Goal: Task Accomplishment & Management: Use online tool/utility

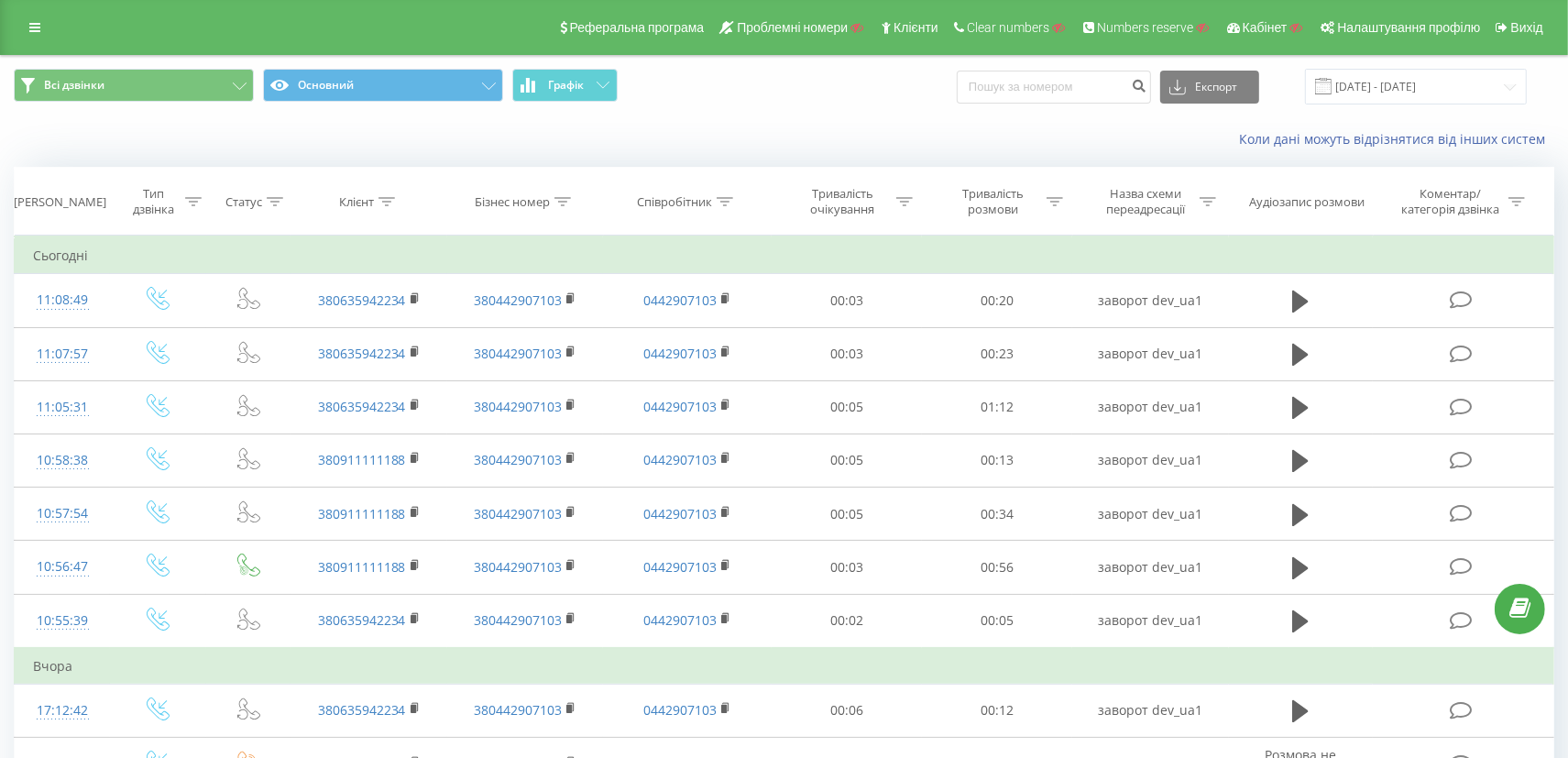
click at [578, 198] on div "Бізнес номер" at bounding box center [526, 202] width 157 height 15
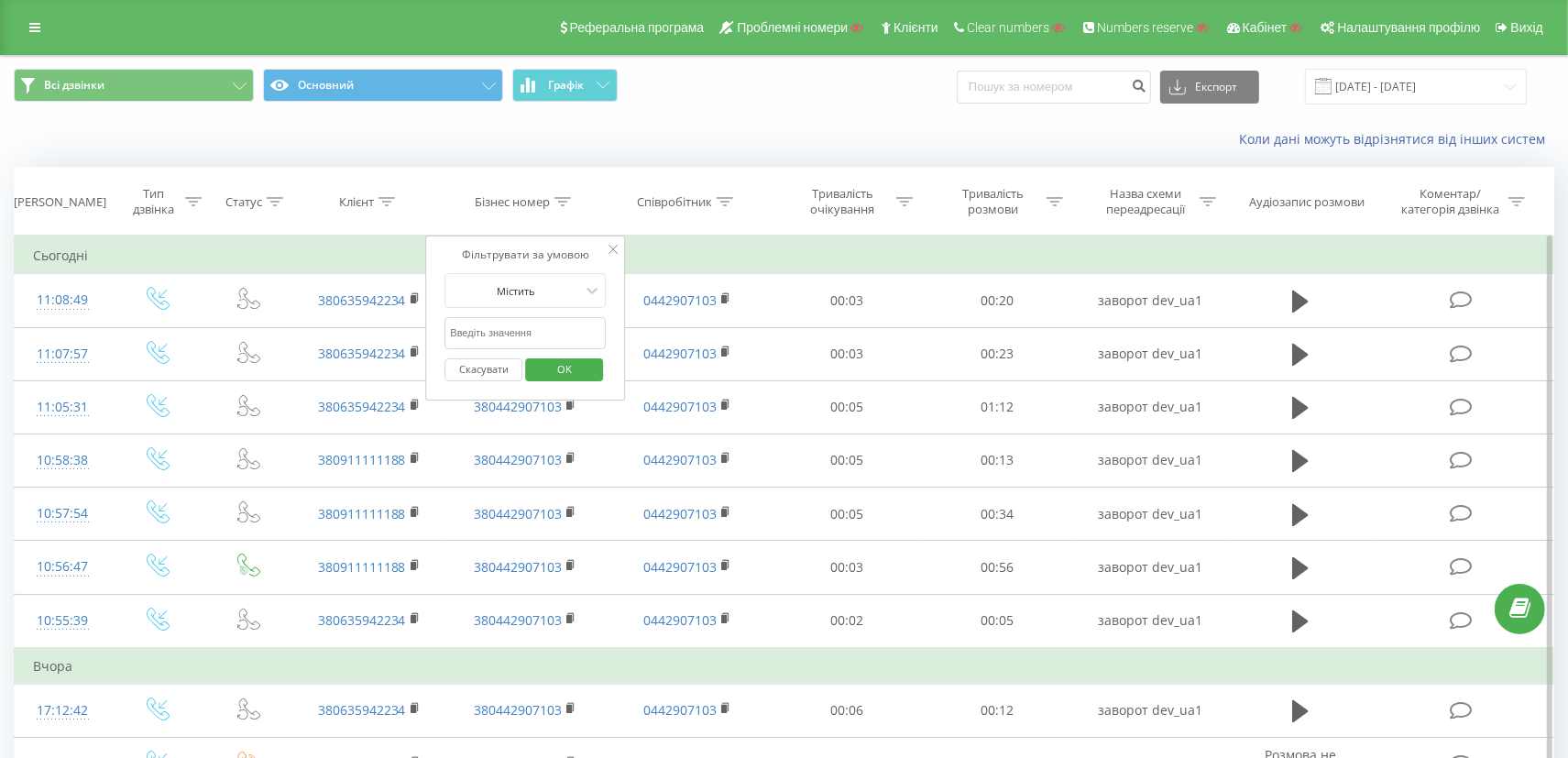
click at [519, 321] on input "text" at bounding box center [525, 333] width 162 height 32
paste input "77003005098"
type input "77003005098"
click at [559, 361] on span "OK" at bounding box center [565, 369] width 51 height 28
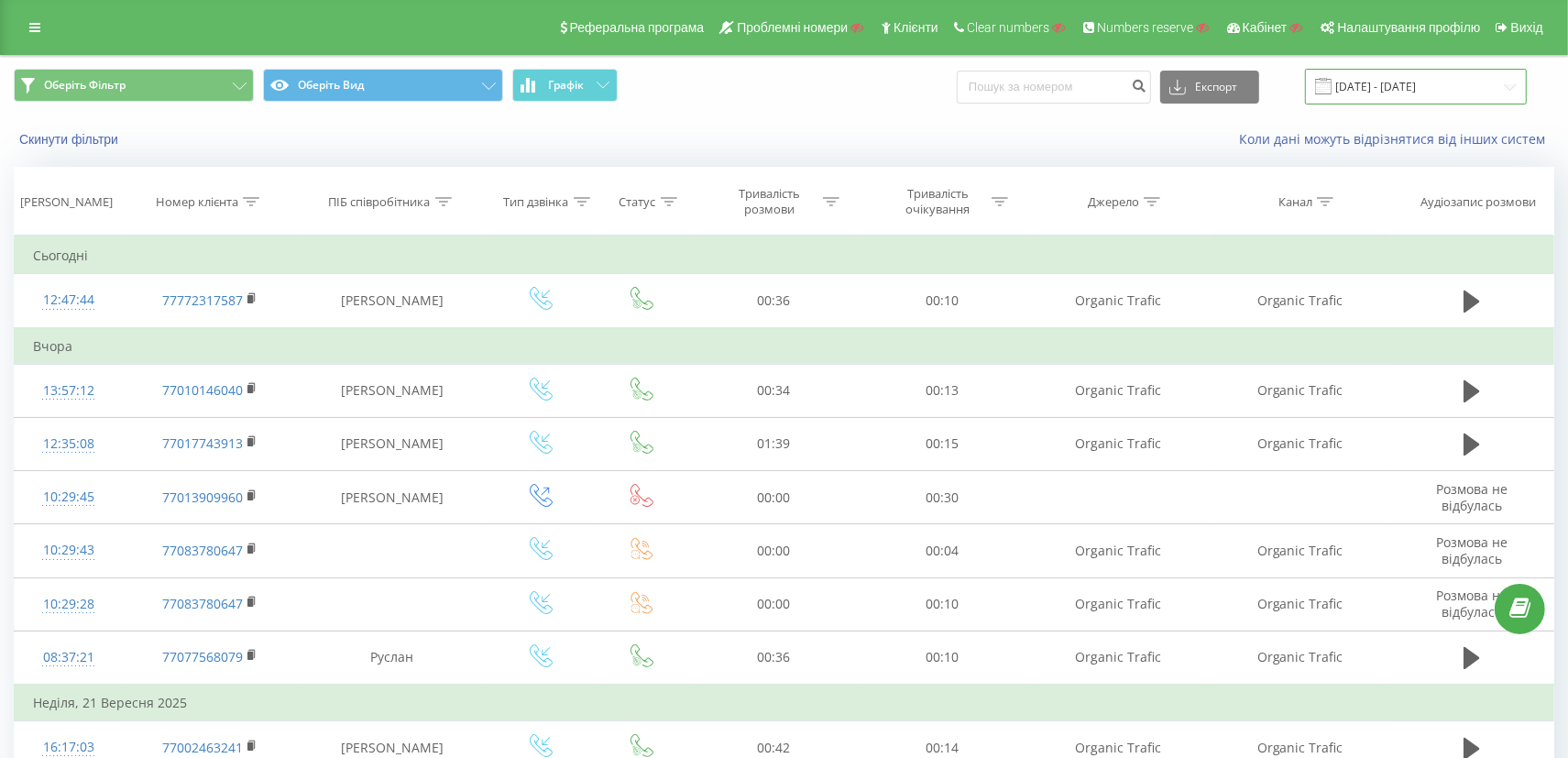
click at [1363, 85] on input "[DATE] - [DATE]" at bounding box center [1416, 87] width 221 height 36
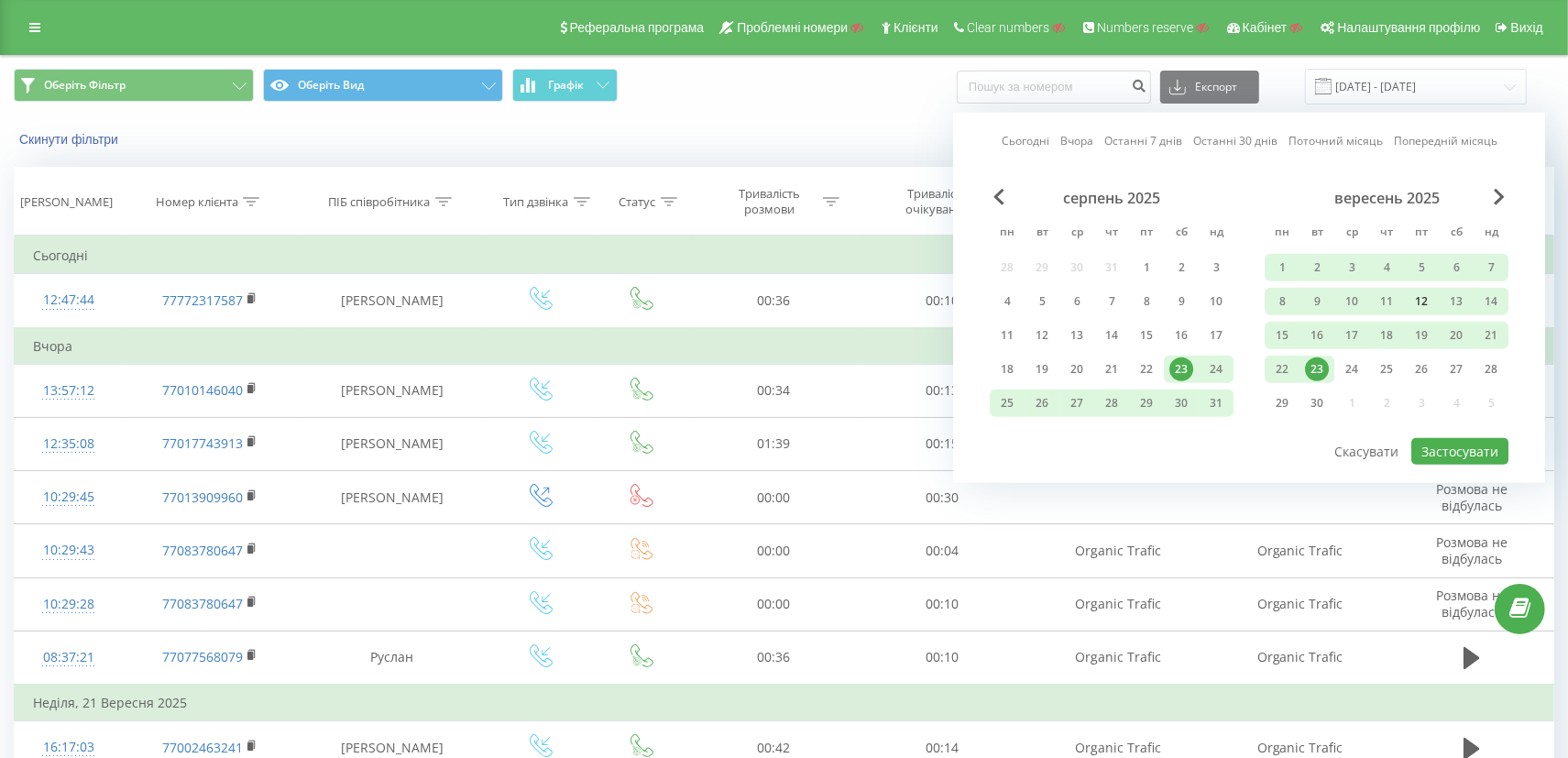
click at [1412, 300] on div "12" at bounding box center [1420, 301] width 24 height 24
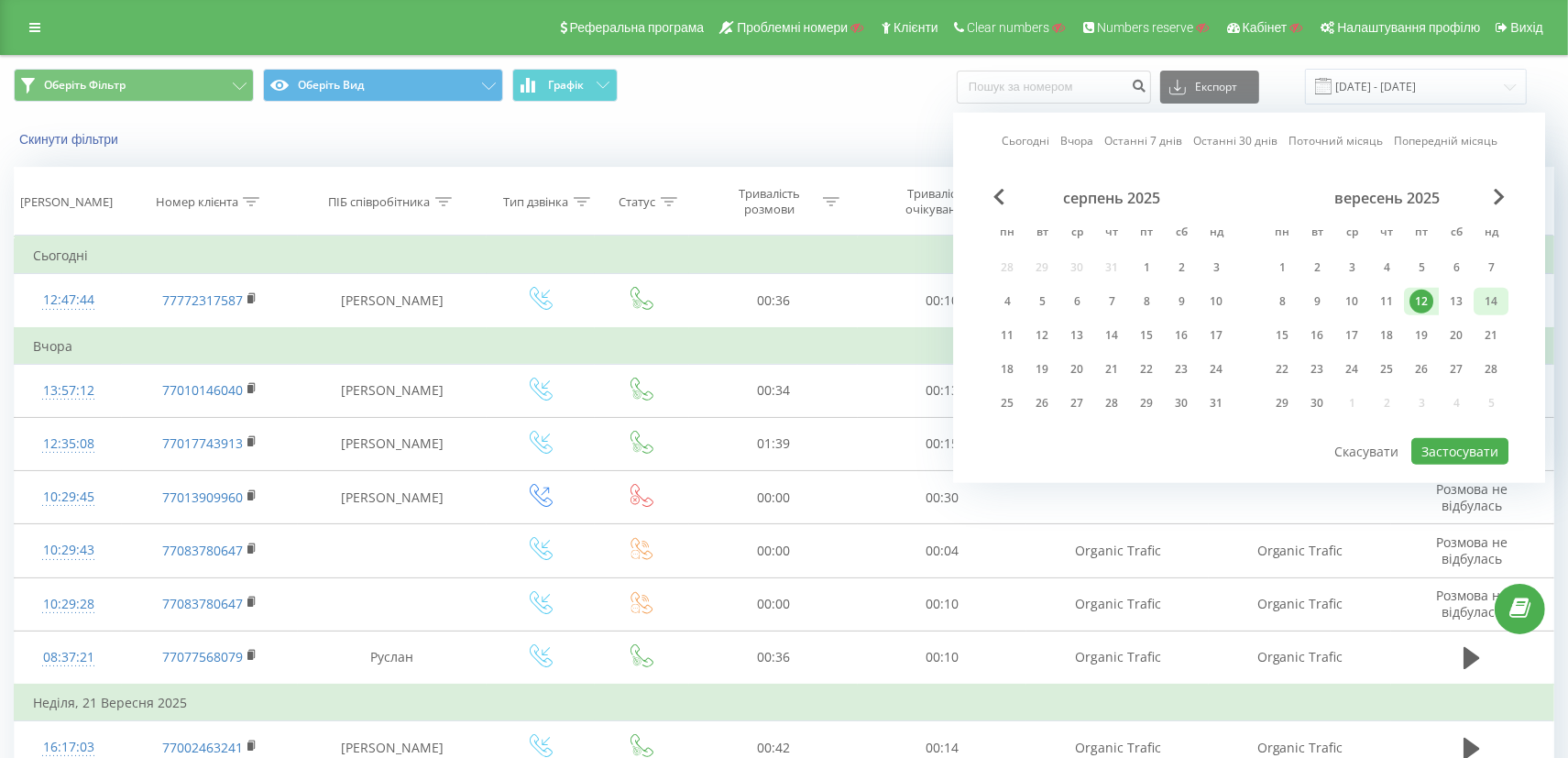
click at [1483, 300] on div "14" at bounding box center [1490, 301] width 24 height 24
click at [1450, 452] on button "Застосувати" at bounding box center [1459, 451] width 97 height 26
type input "[DATE] - [DATE]"
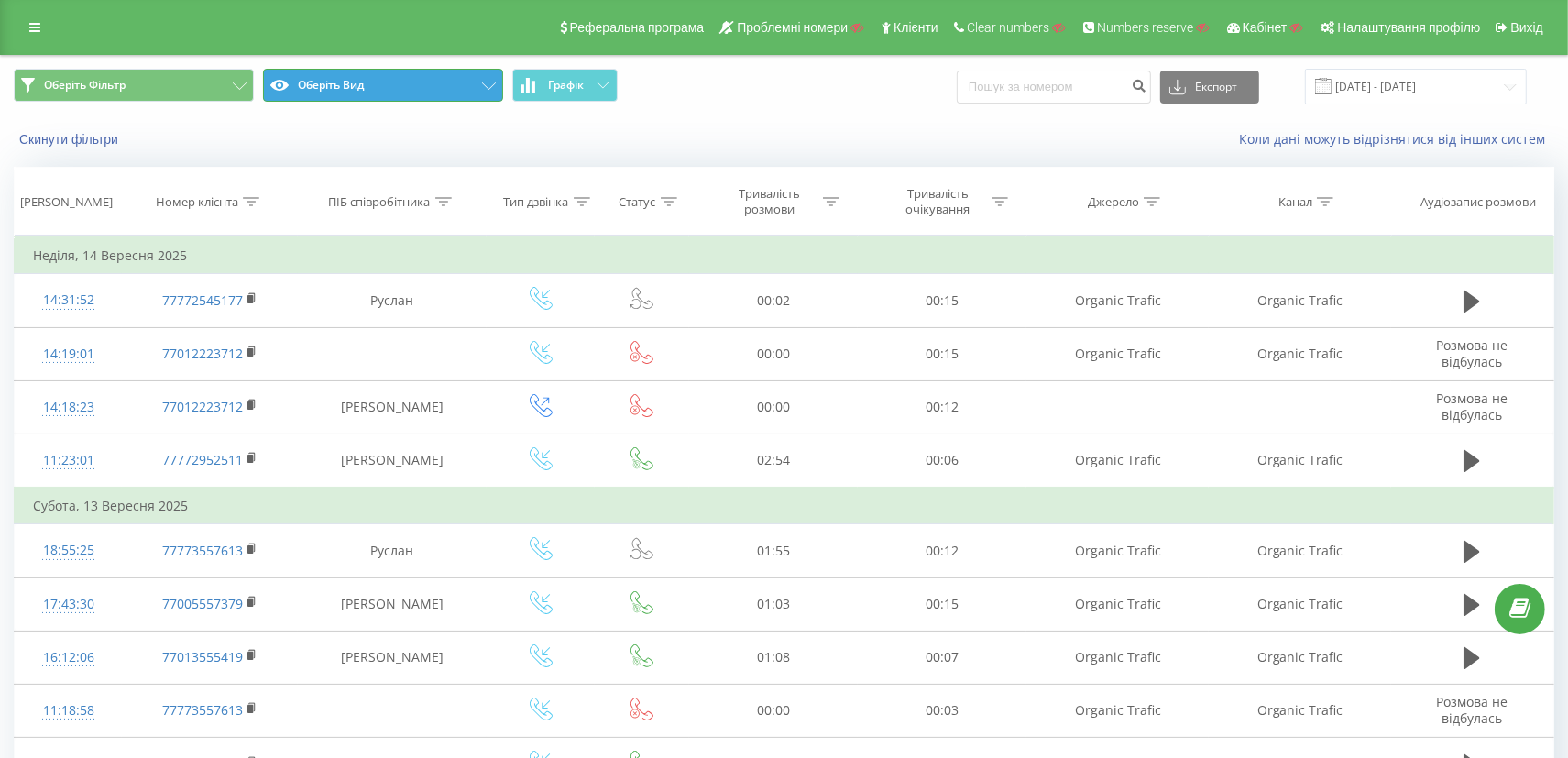
click at [367, 83] on button "Оберіть Вид" at bounding box center [383, 85] width 240 height 33
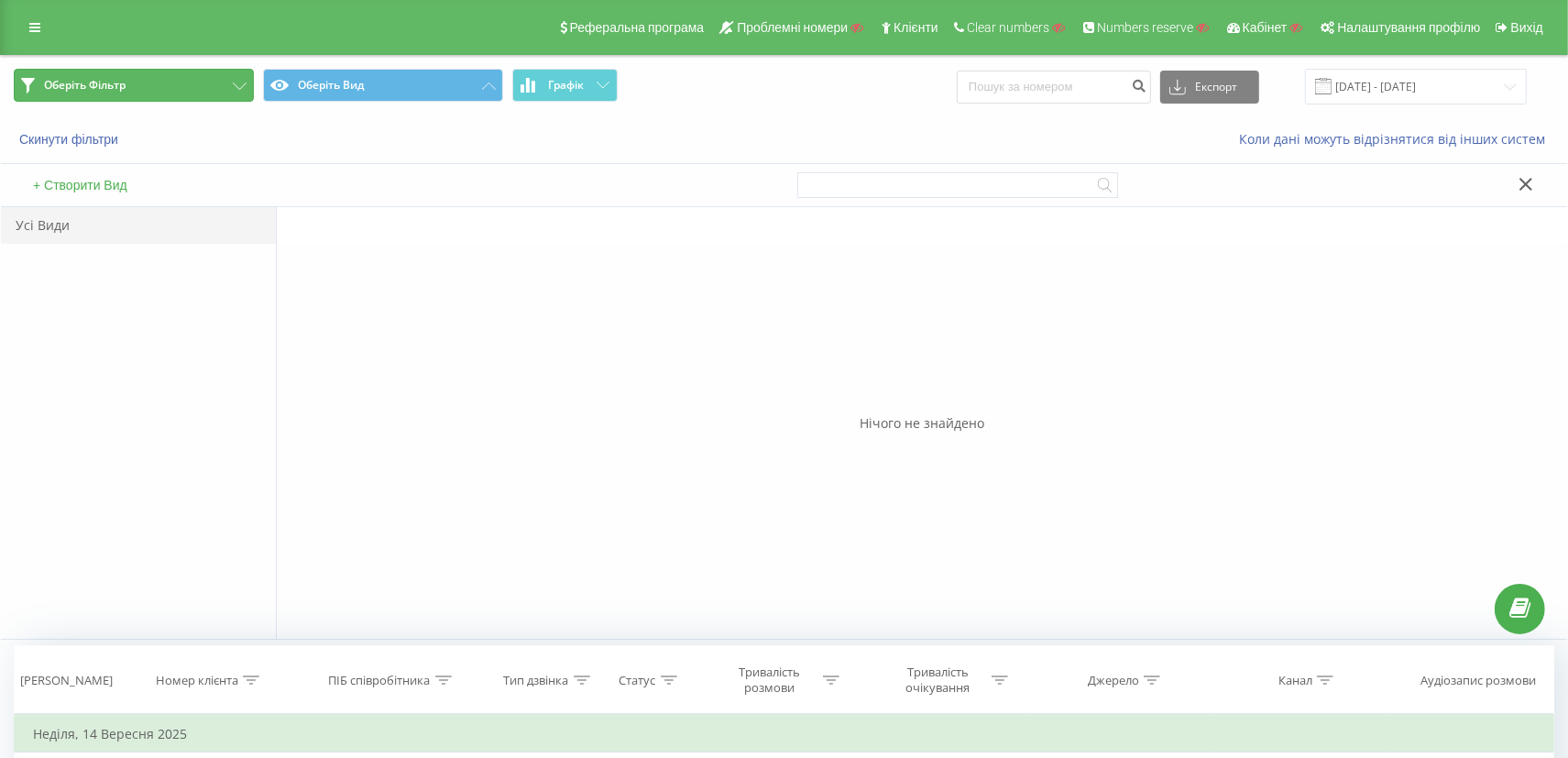
click at [140, 88] on button "Оберіть Фільтр" at bounding box center [134, 85] width 240 height 33
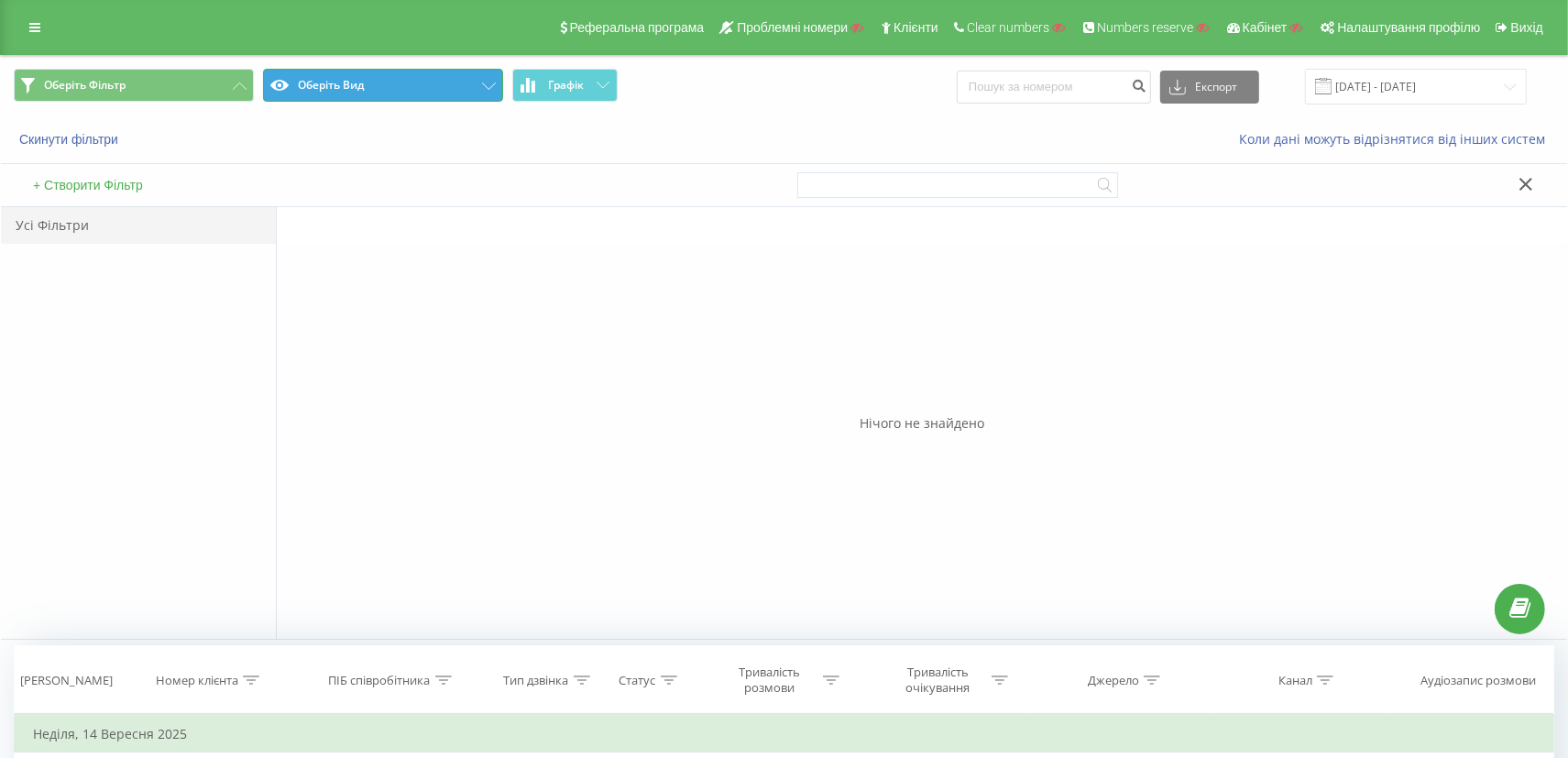
click at [430, 85] on button "Оберіть Вид" at bounding box center [383, 85] width 240 height 33
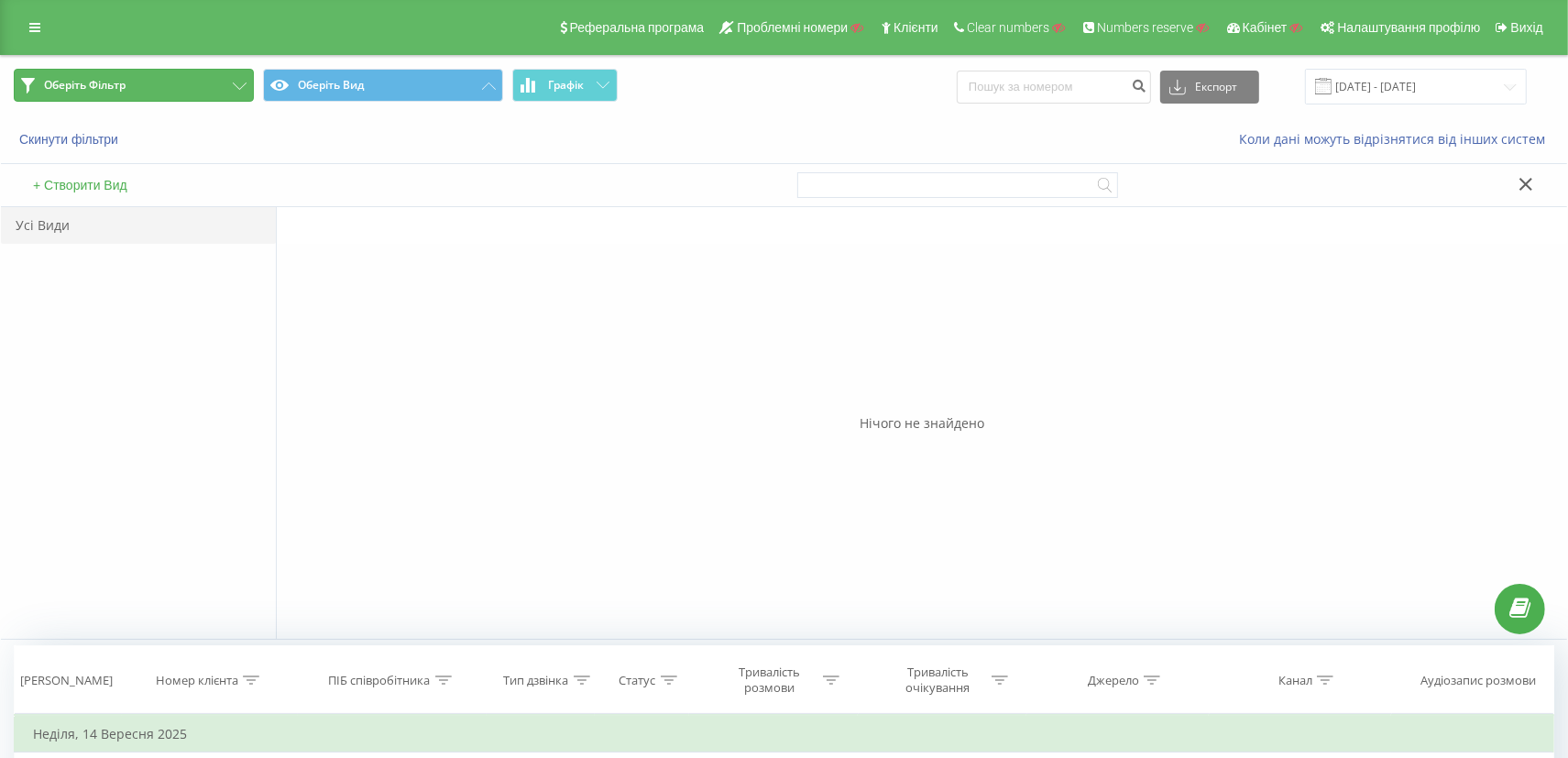
click at [130, 87] on button "Оберіть Фільтр" at bounding box center [134, 85] width 240 height 33
click at [108, 181] on button "+ Створити Фільтр" at bounding box center [88, 185] width 121 height 16
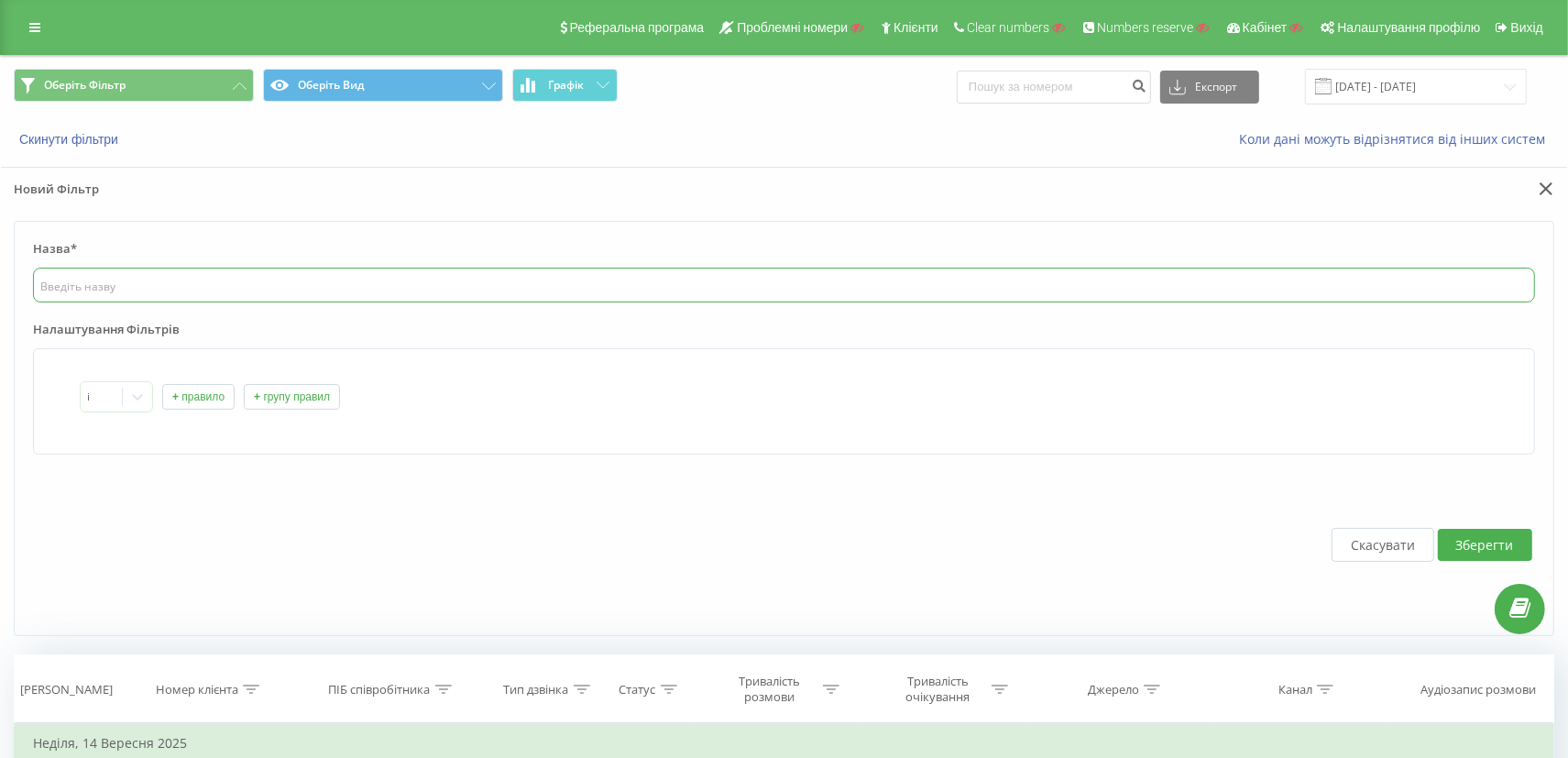
click at [215, 285] on input "text" at bounding box center [784, 285] width 1502 height 35
type input "тест1"
click at [182, 394] on button "+ правило" at bounding box center [198, 397] width 73 height 26
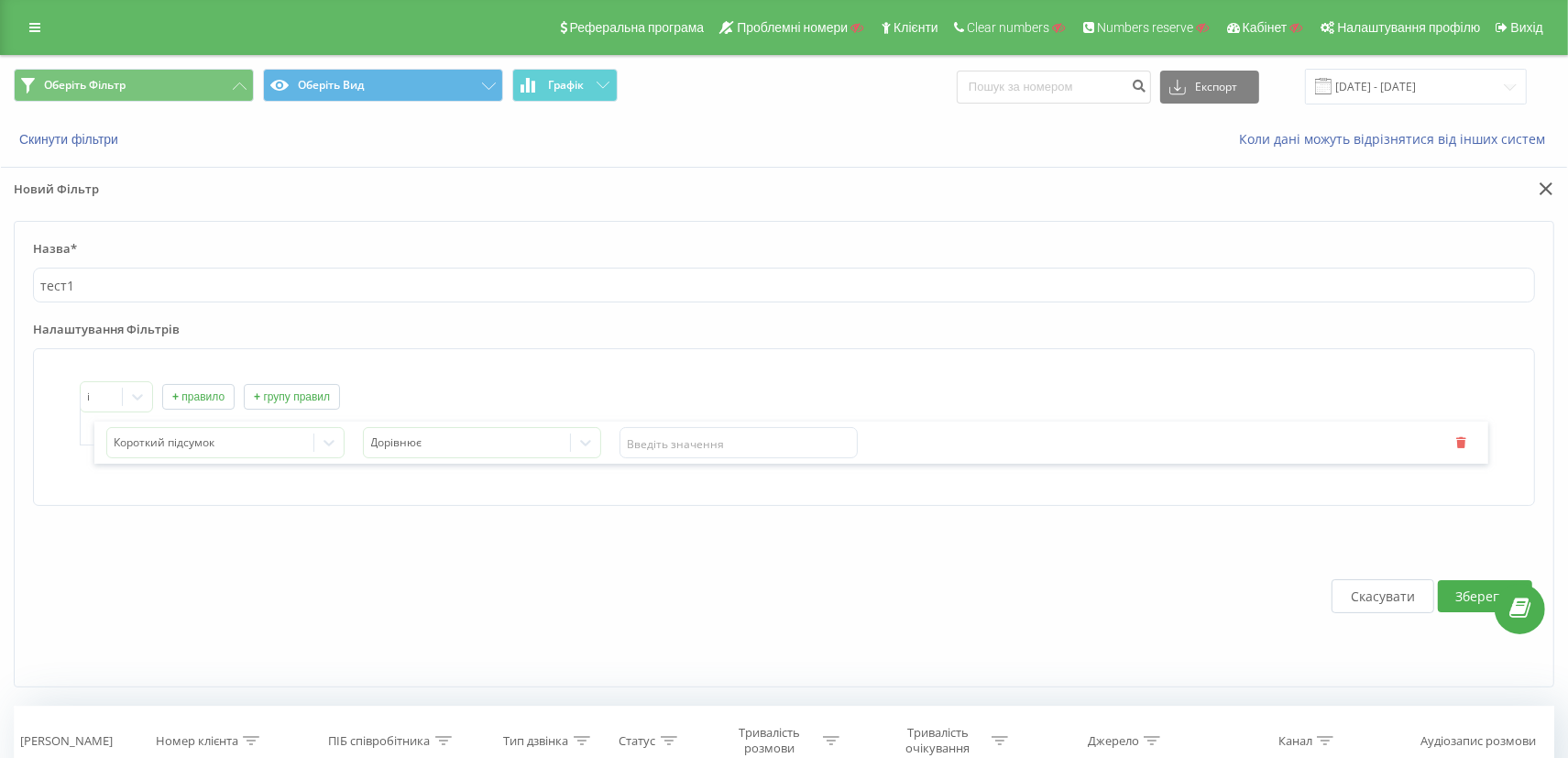
click at [191, 457] on div "Короткий підсумок Дорівнює" at bounding box center [792, 443] width 1394 height 43
click at [496, 438] on div at bounding box center [466, 443] width 192 height 21
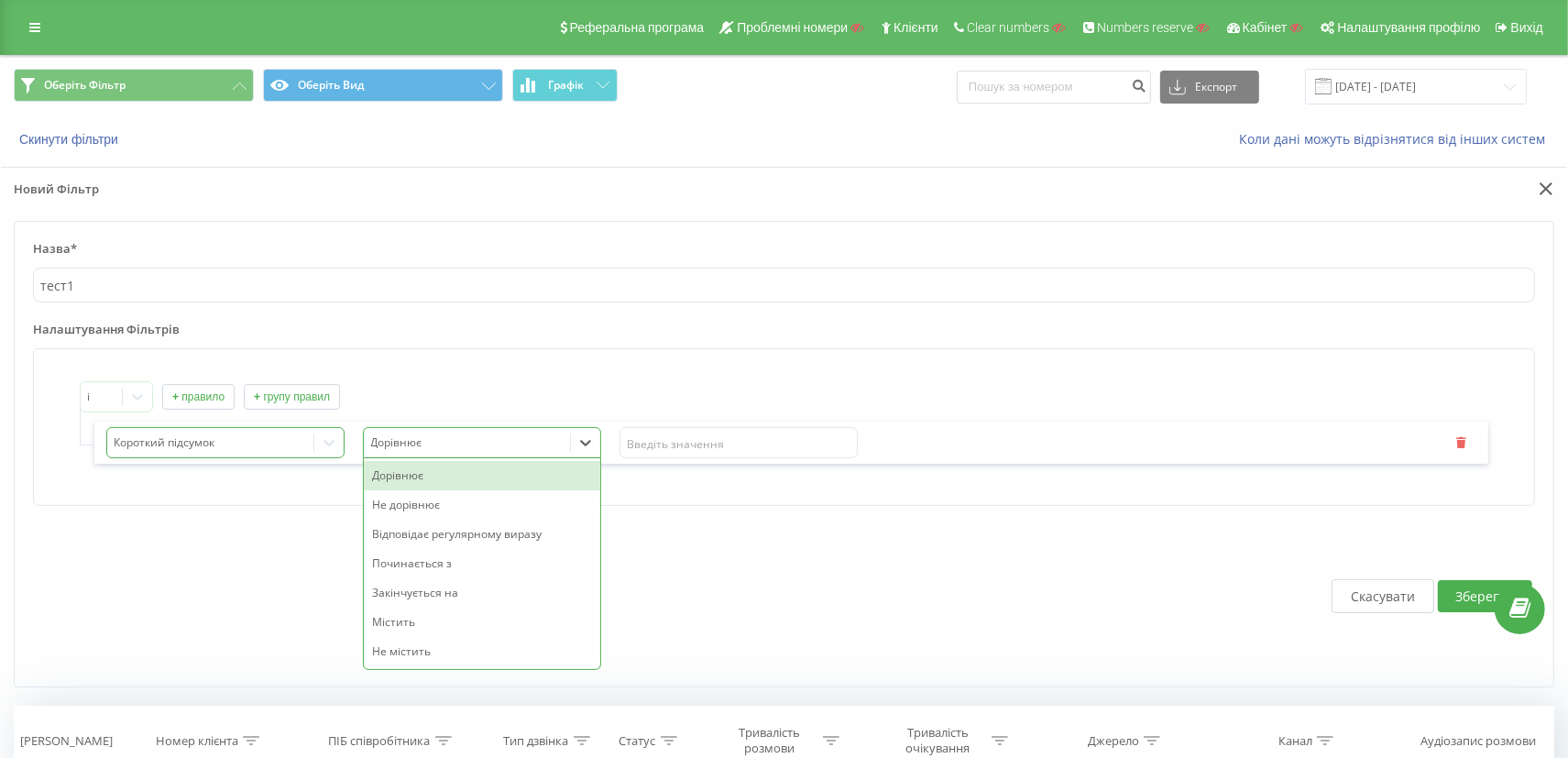
click at [257, 440] on div at bounding box center [210, 443] width 192 height 21
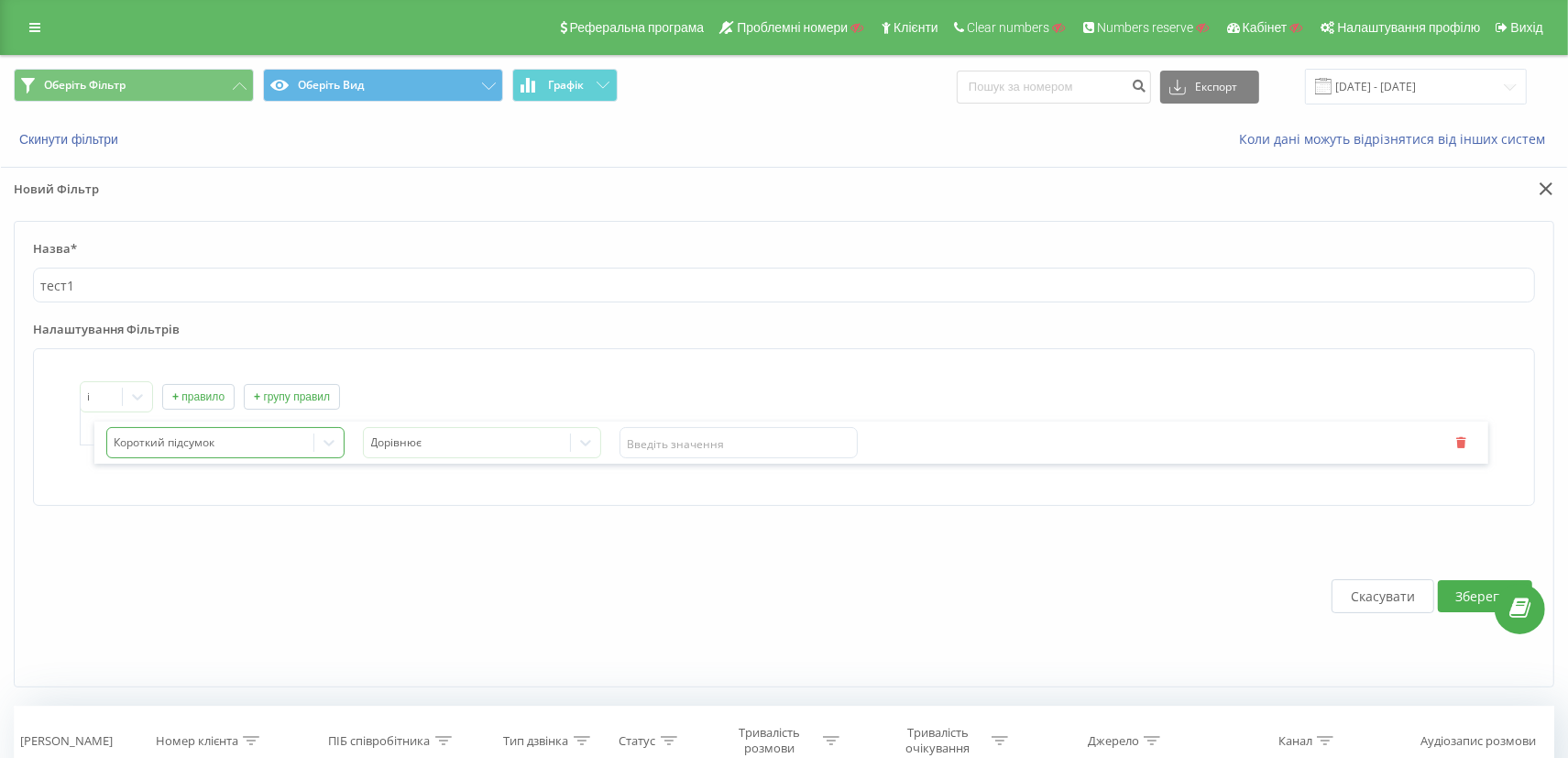
click at [214, 438] on div at bounding box center [210, 443] width 192 height 21
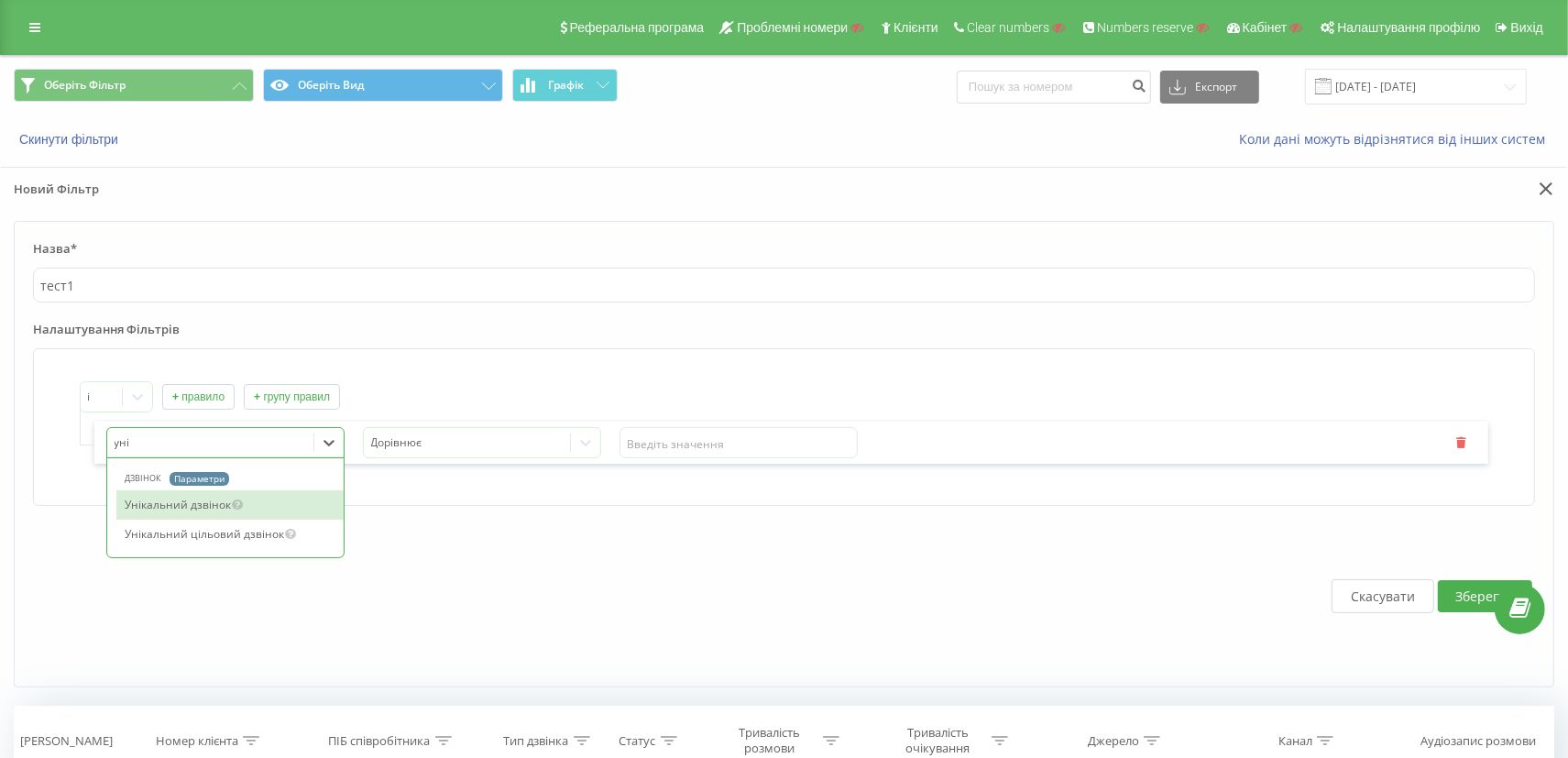
type input "унік"
click at [224, 495] on div "Унікальний дзвінок" at bounding box center [230, 504] width 227 height 29
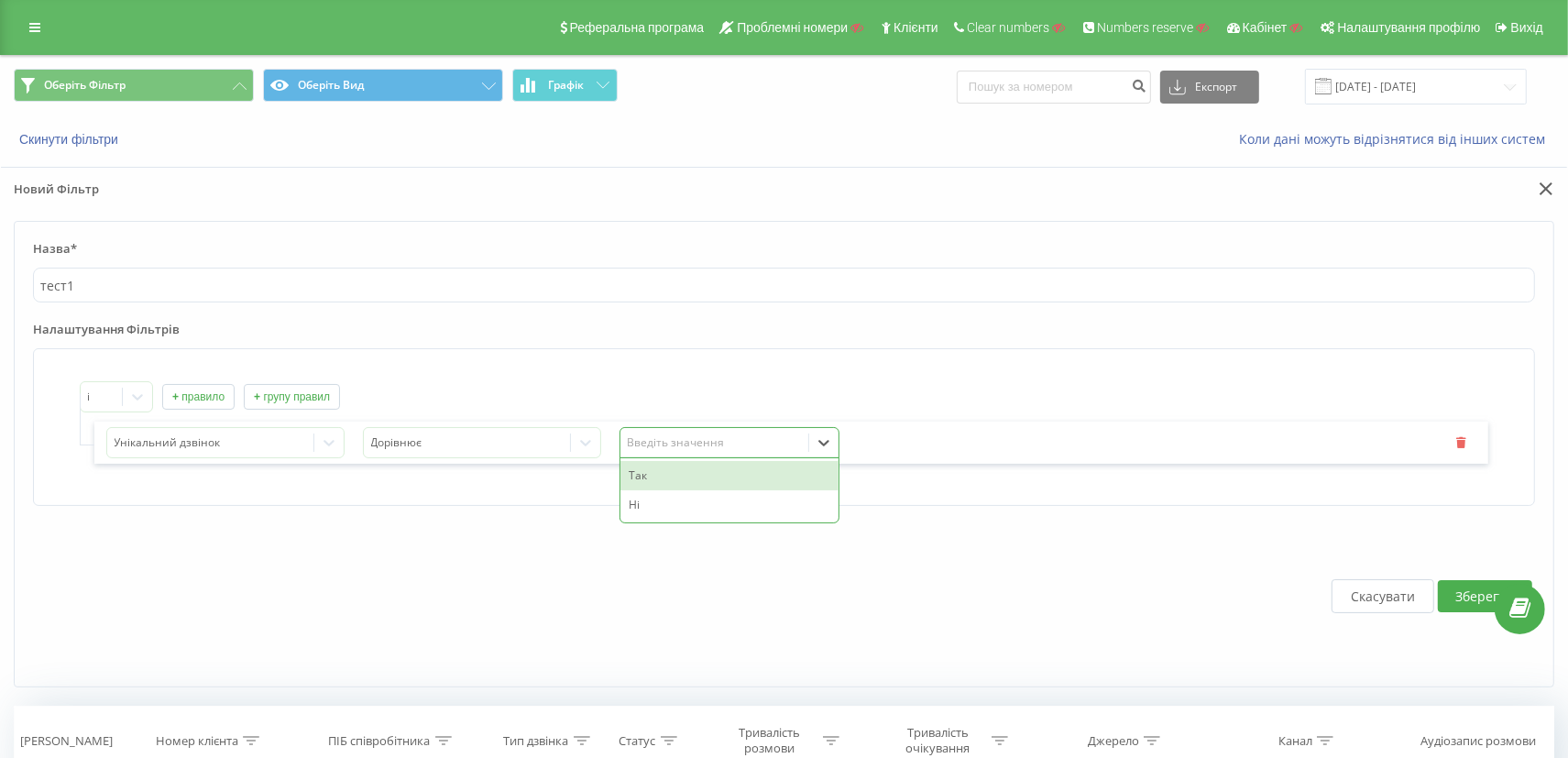
click at [685, 441] on div "Введіть значення" at bounding box center [715, 443] width 174 height 15
click at [671, 463] on div "Так" at bounding box center [729, 475] width 218 height 29
click at [1451, 595] on button "Зберегти" at bounding box center [1485, 596] width 95 height 32
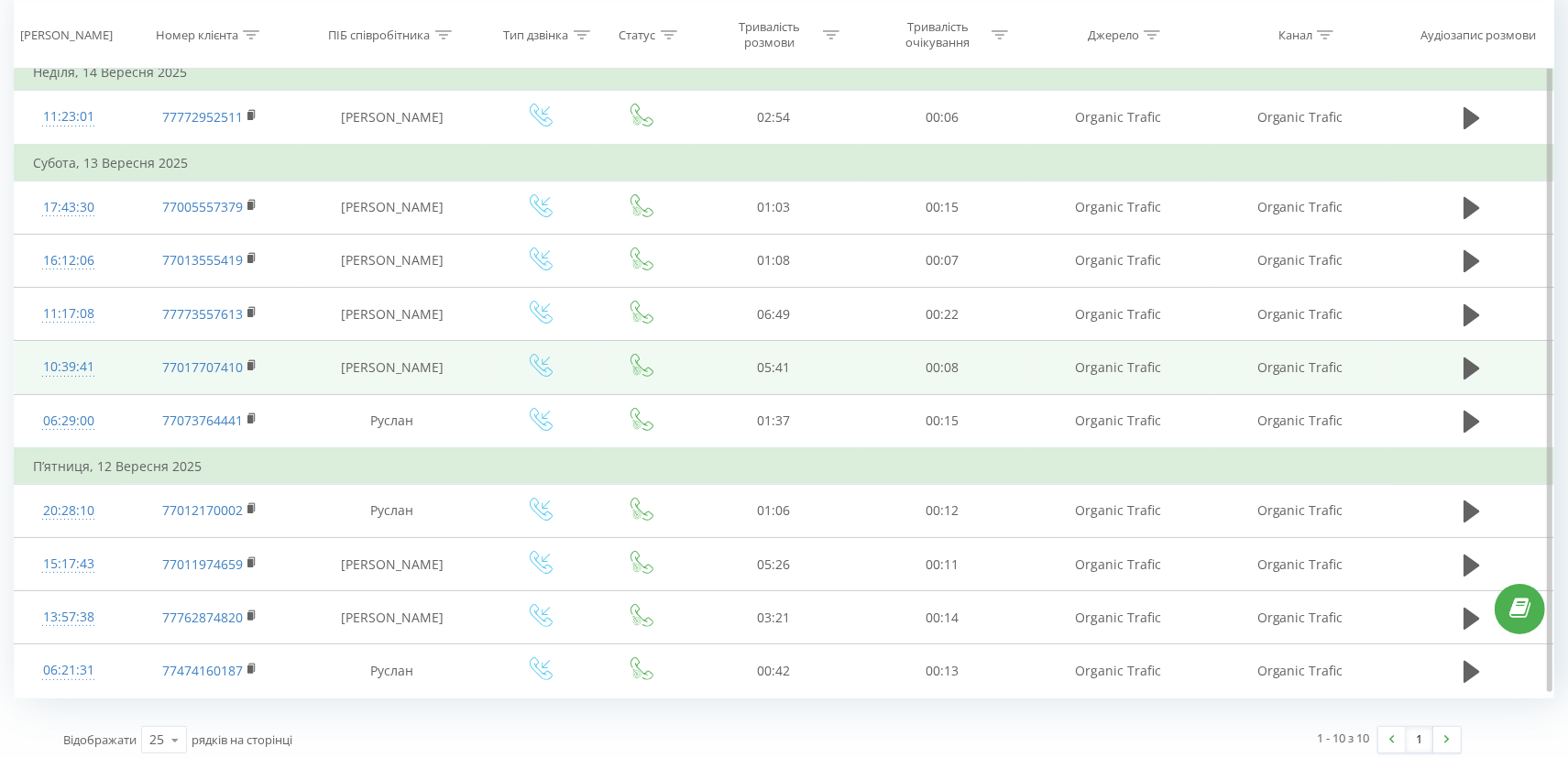
scroll to position [186, 0]
